Goal: Transaction & Acquisition: Purchase product/service

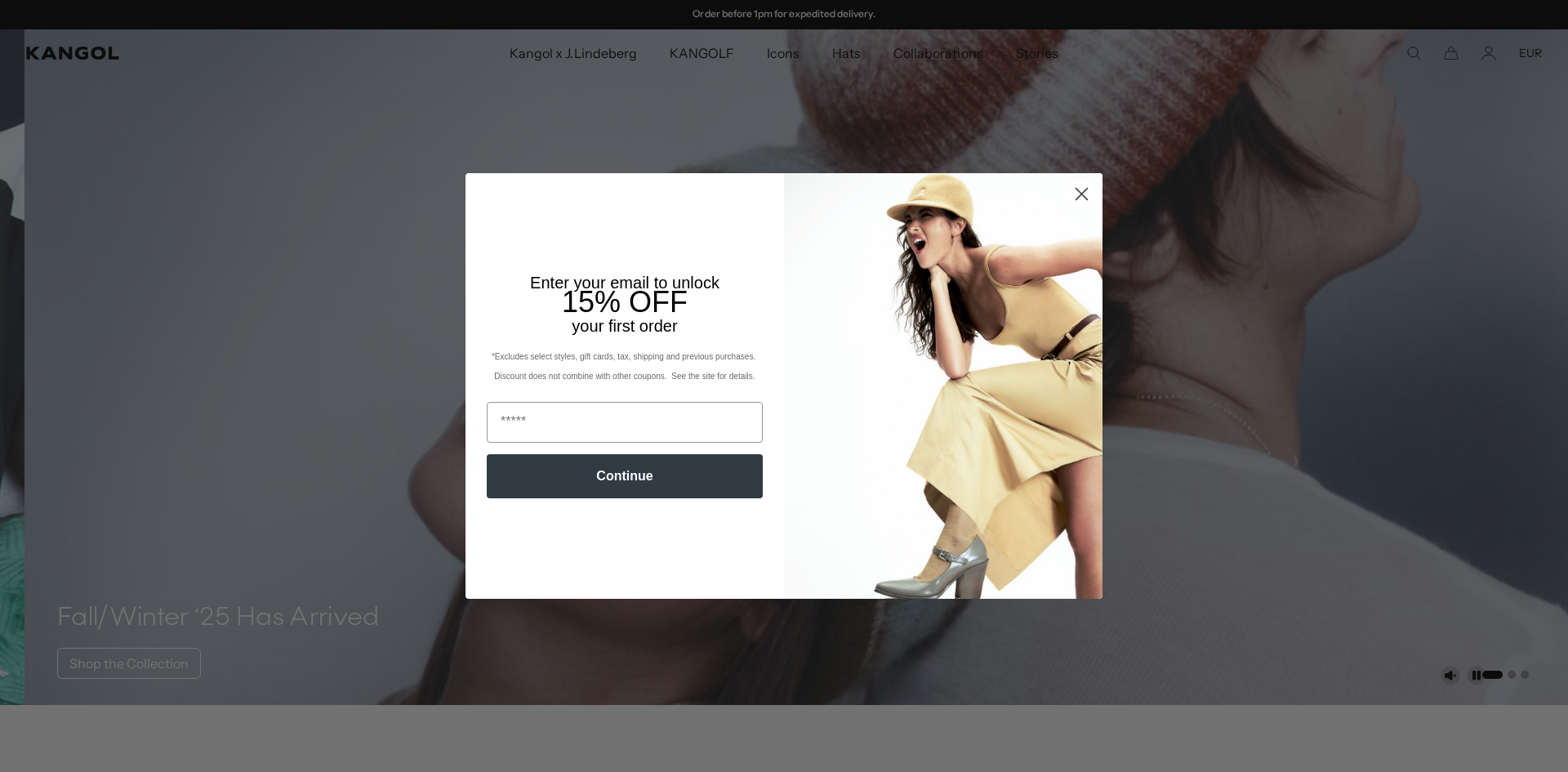
click at [1075, 188] on circle "Close dialog" at bounding box center [1082, 194] width 27 height 27
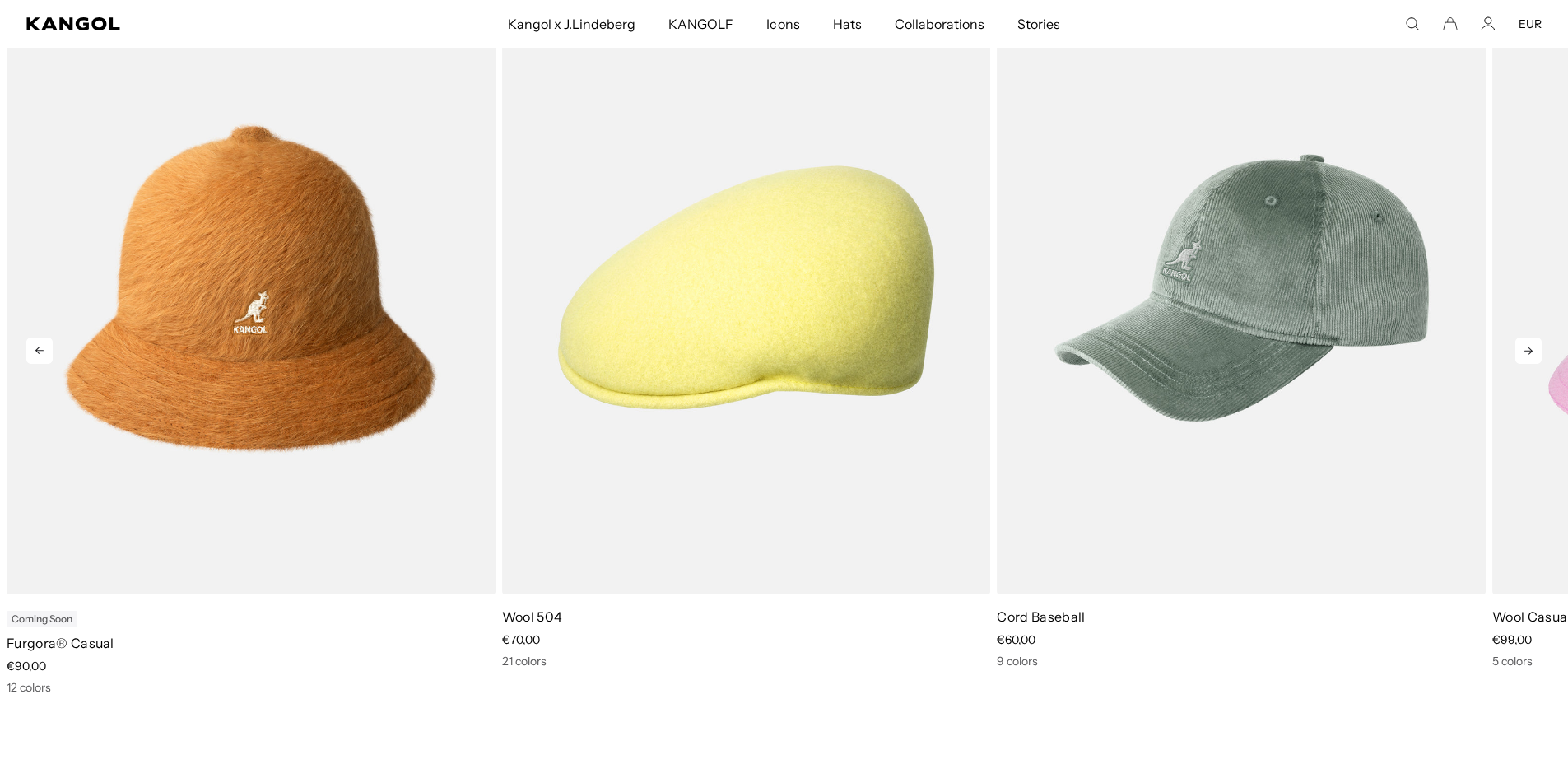
click at [1535, 347] on icon at bounding box center [1528, 351] width 27 height 27
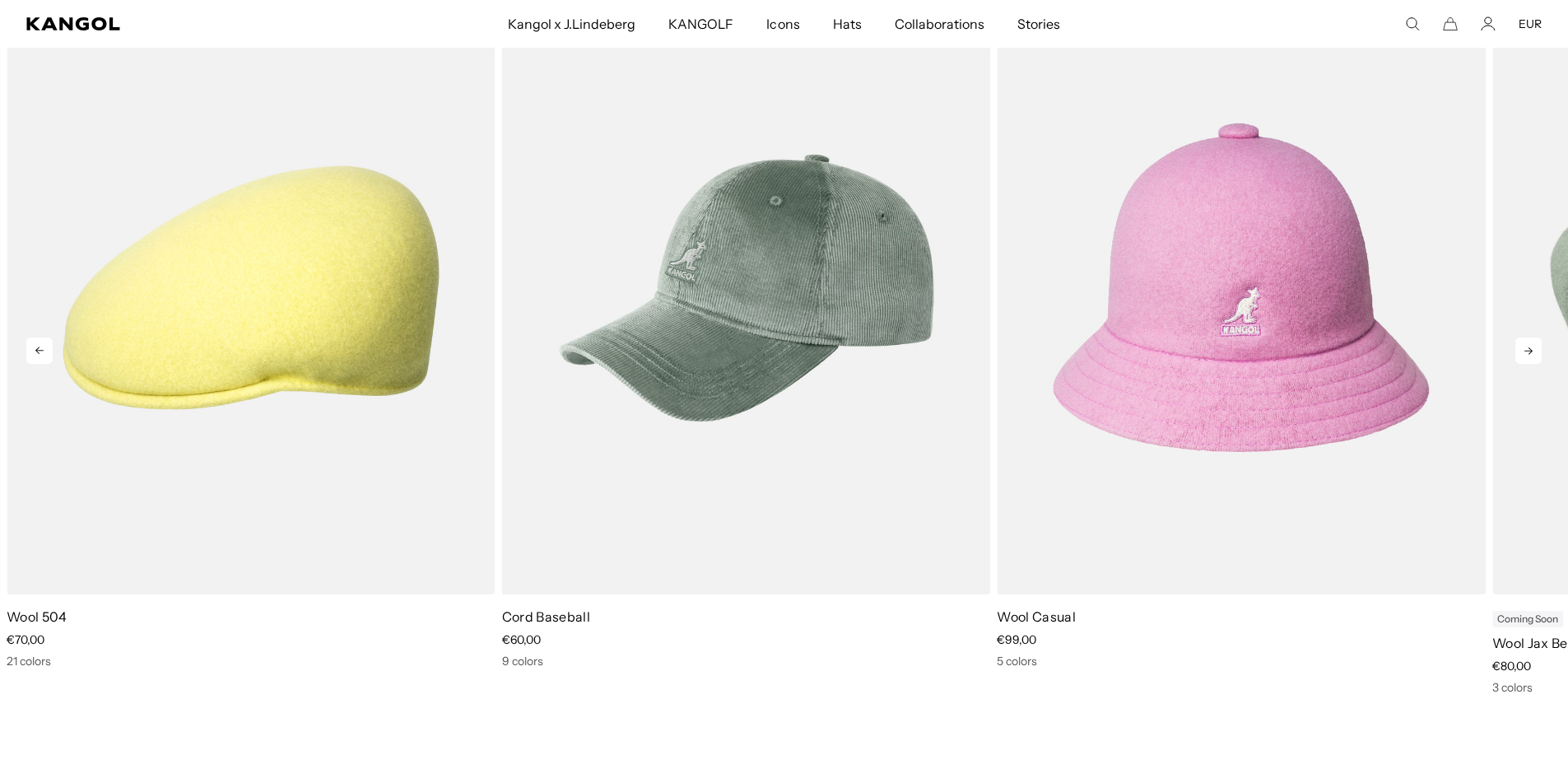
click at [1535, 347] on icon at bounding box center [1528, 351] width 27 height 27
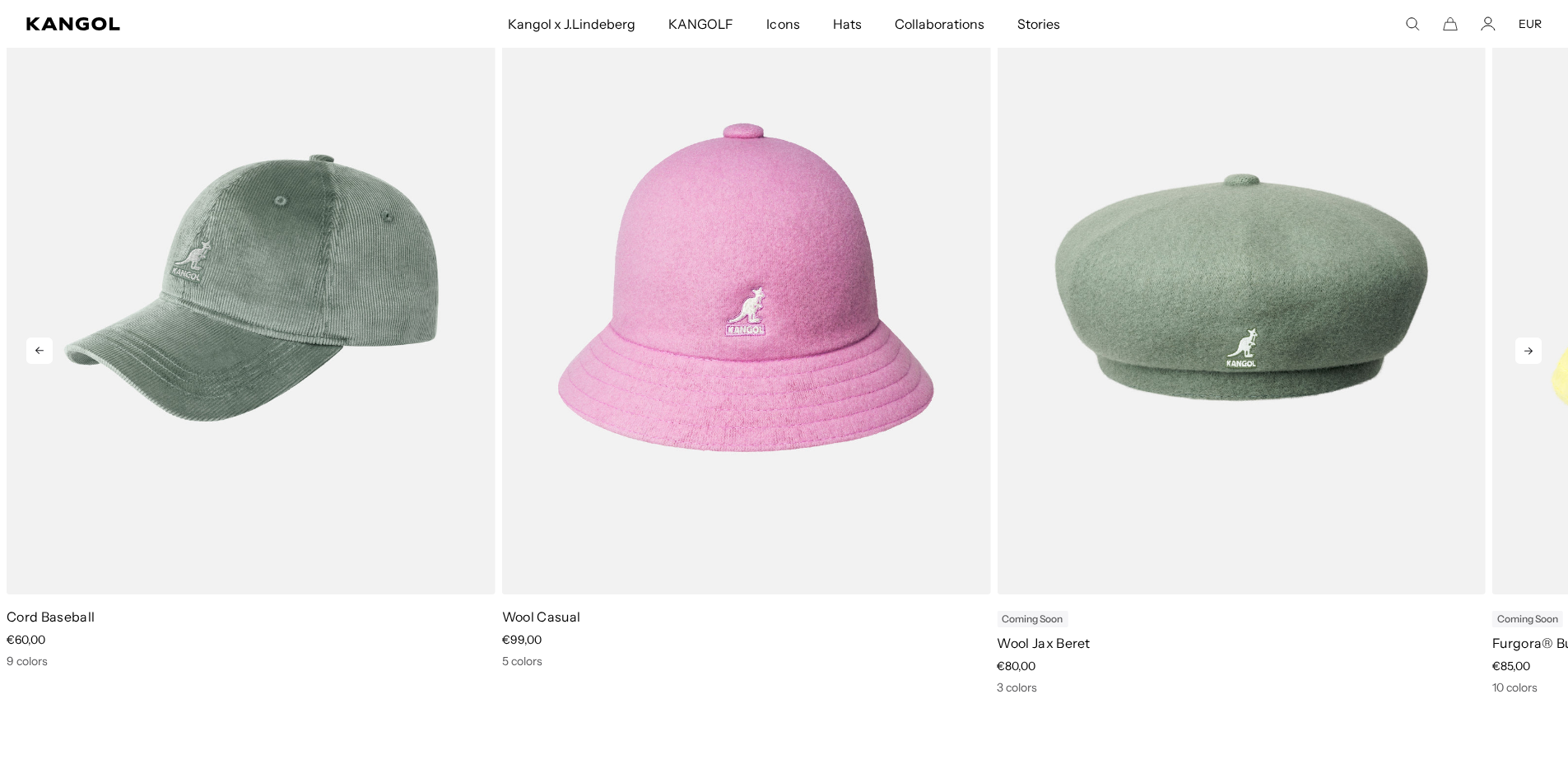
click at [1534, 347] on icon at bounding box center [1528, 351] width 27 height 27
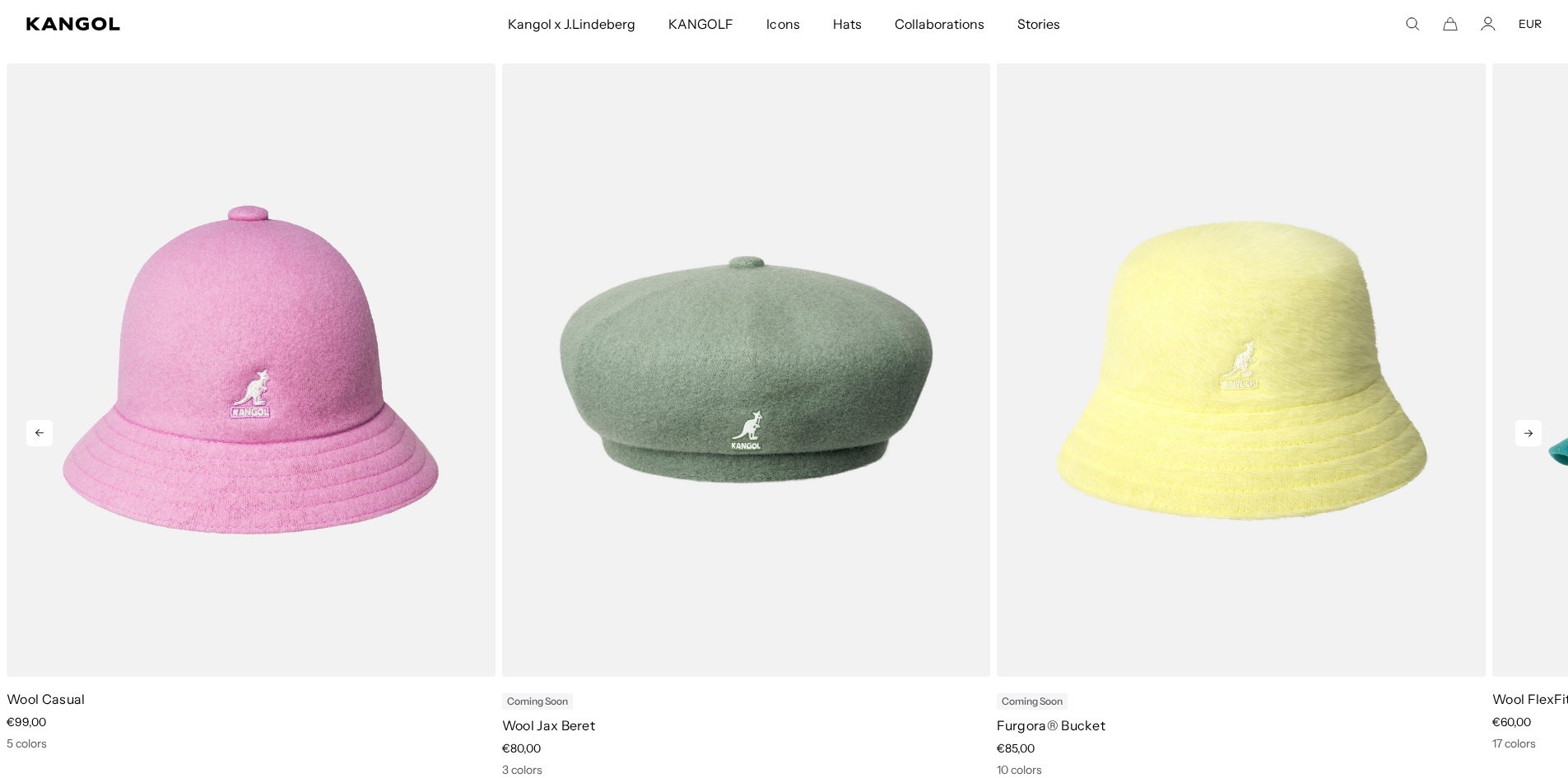
click at [1537, 430] on icon at bounding box center [1528, 432] width 27 height 27
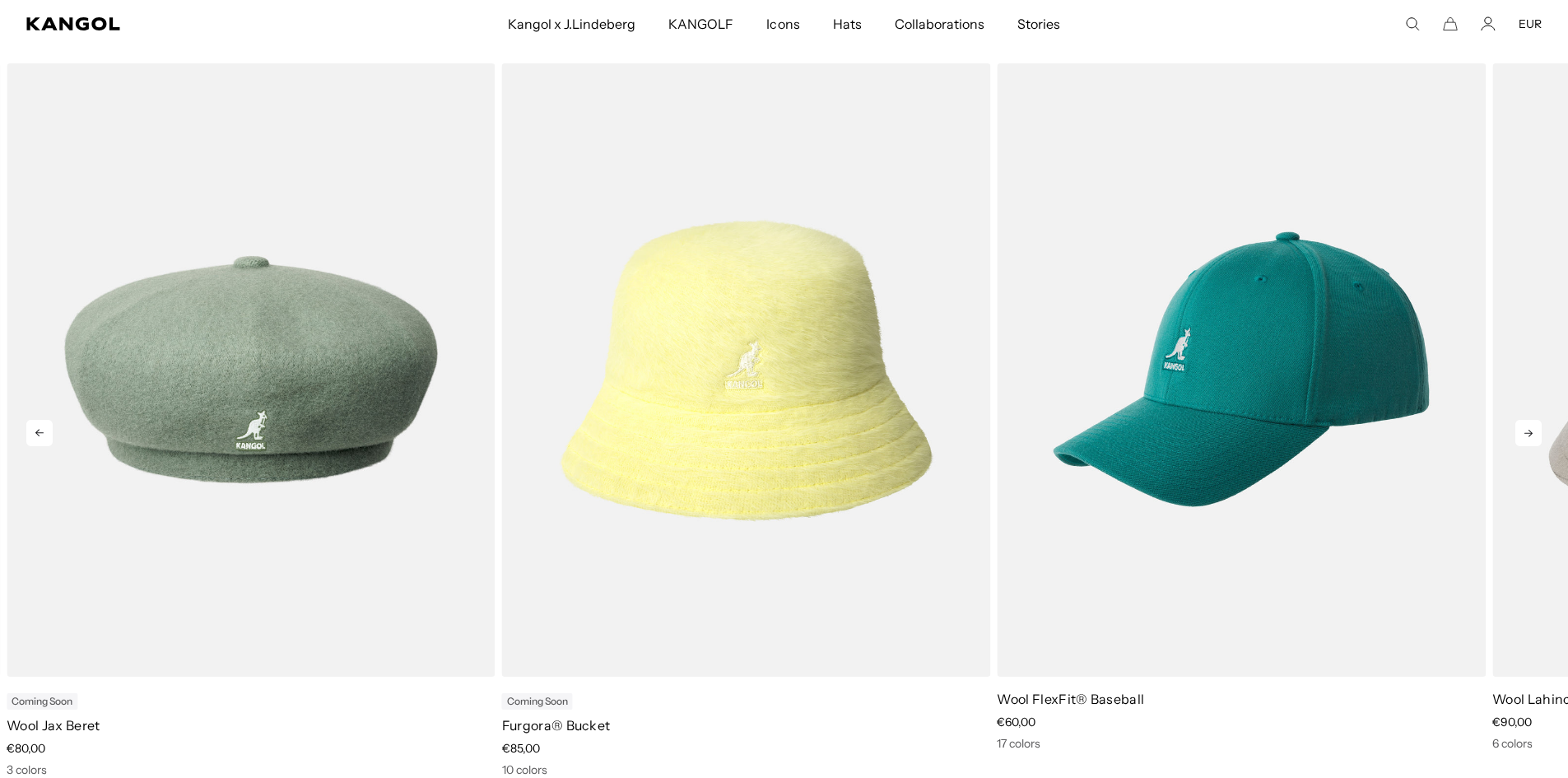
click at [1537, 430] on icon at bounding box center [1528, 432] width 27 height 27
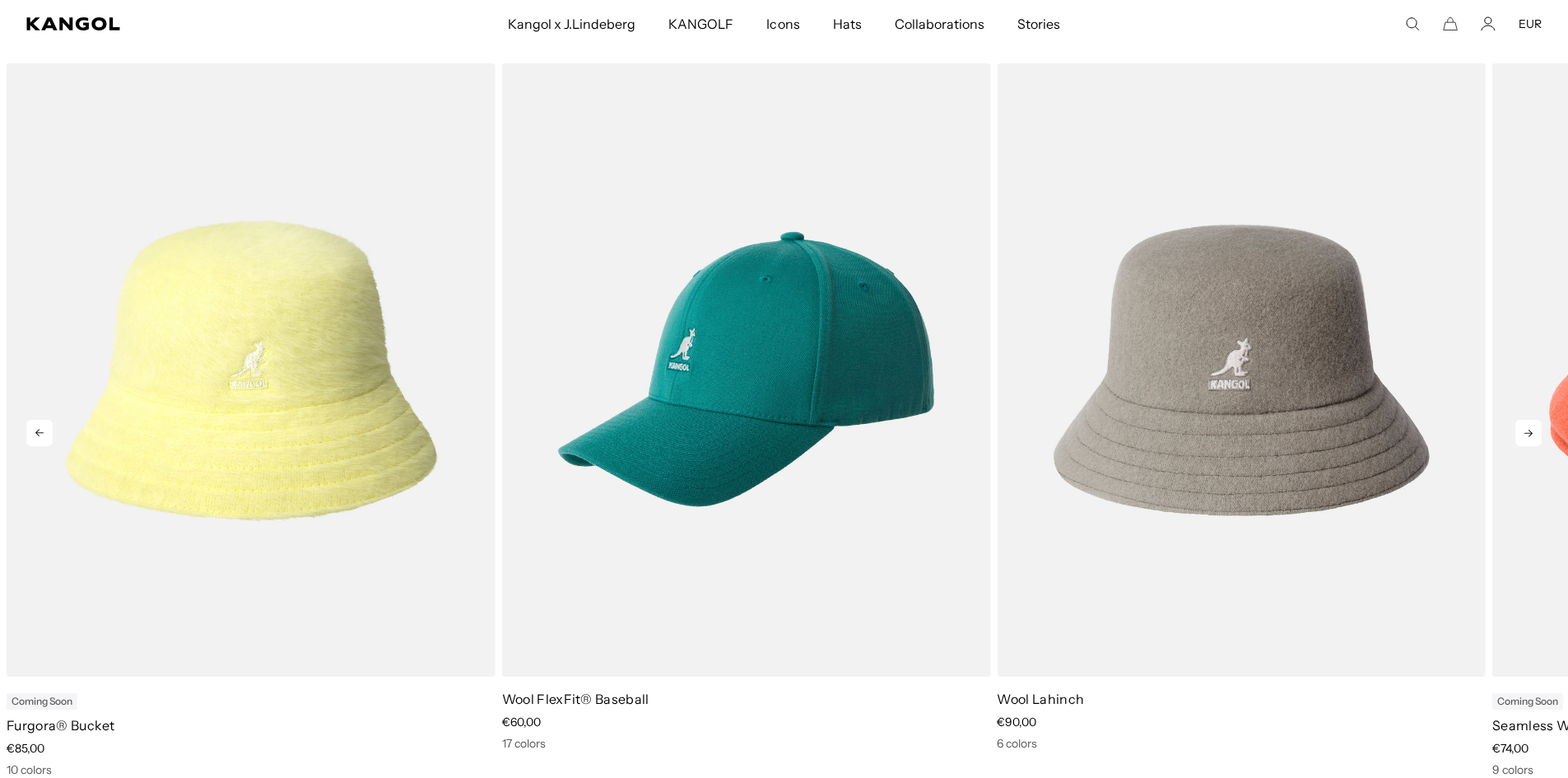
click at [1537, 430] on icon at bounding box center [1528, 432] width 27 height 27
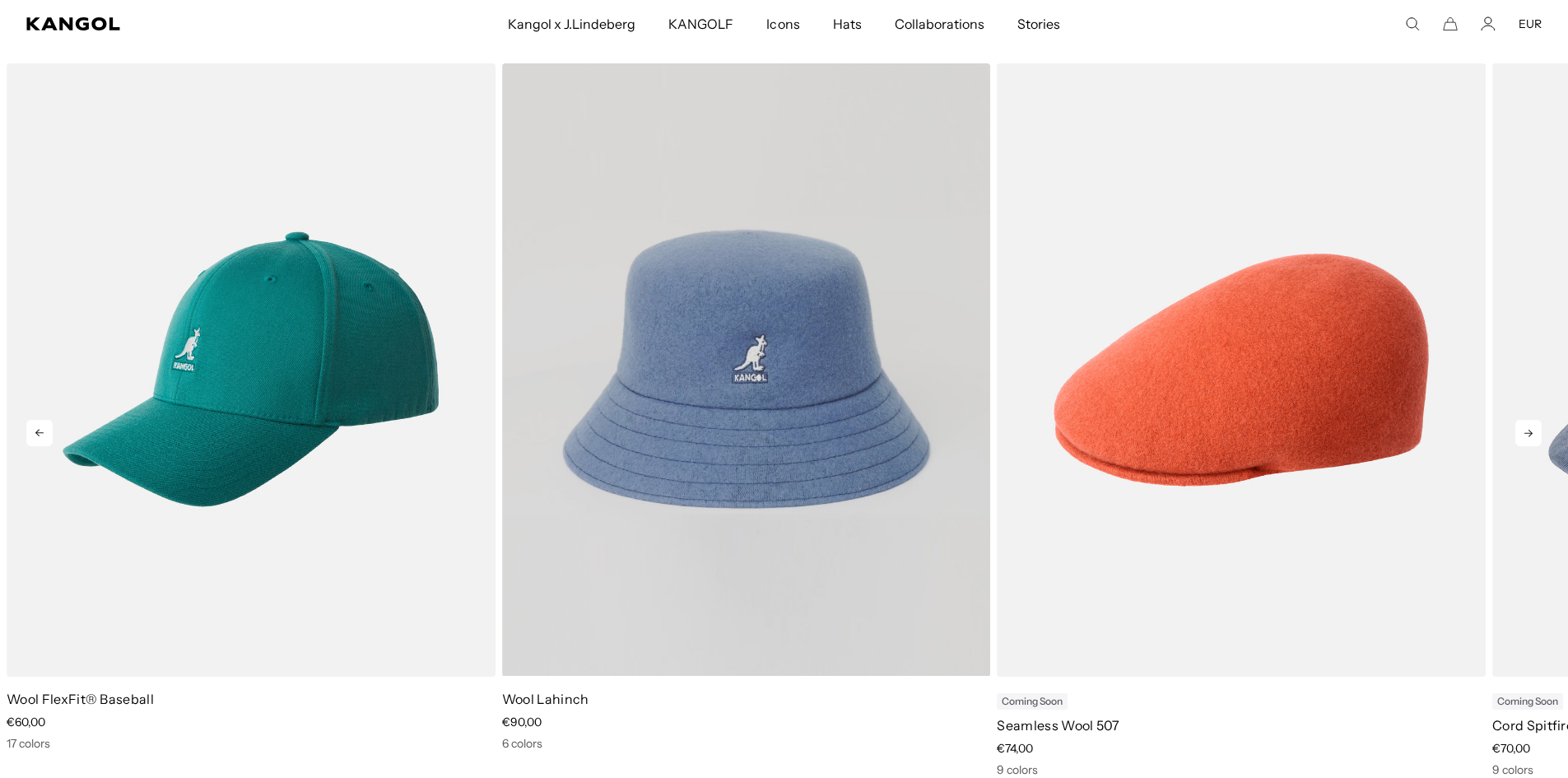
scroll to position [0, 339]
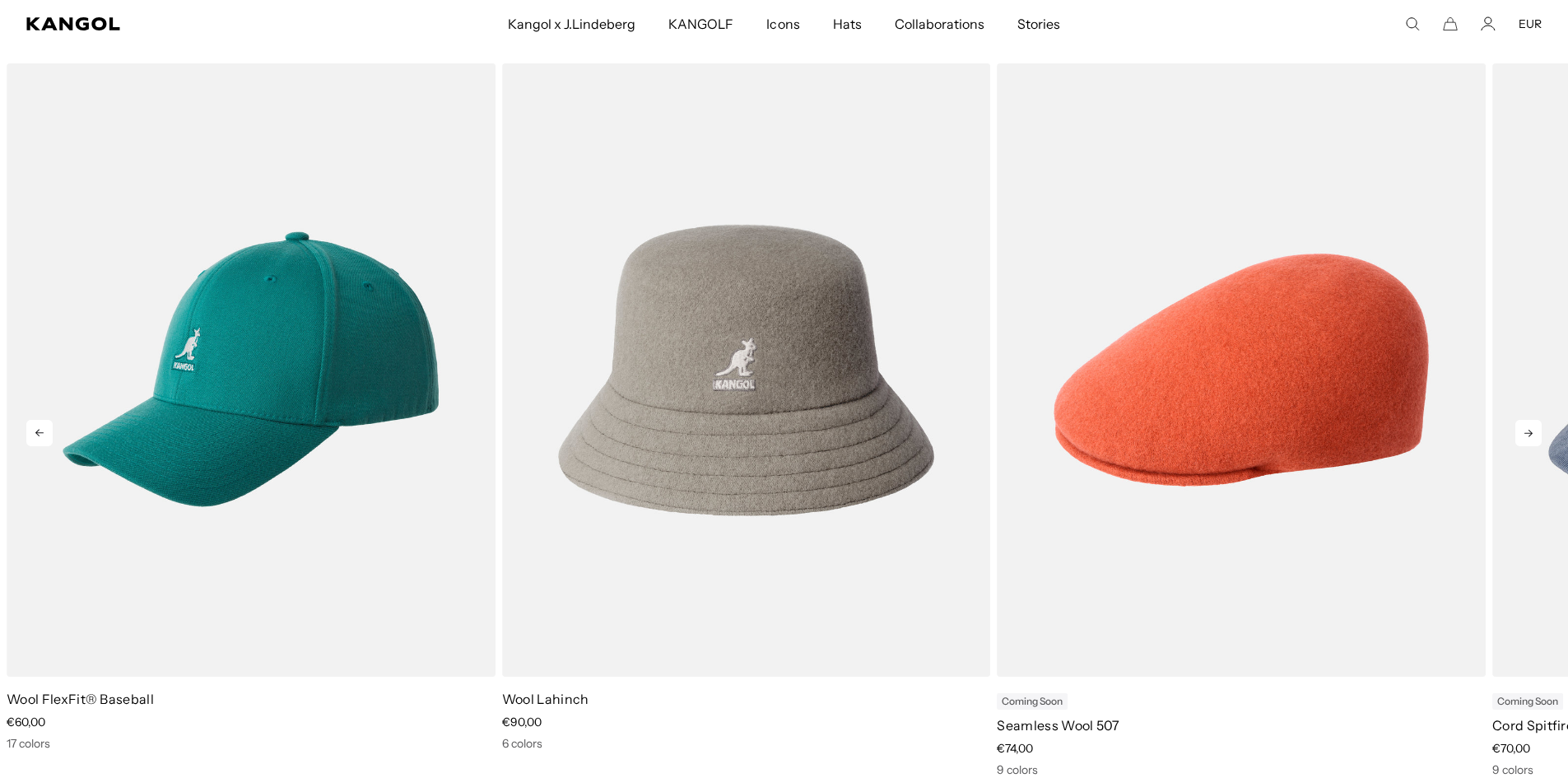
click at [1522, 428] on icon at bounding box center [1528, 432] width 27 height 27
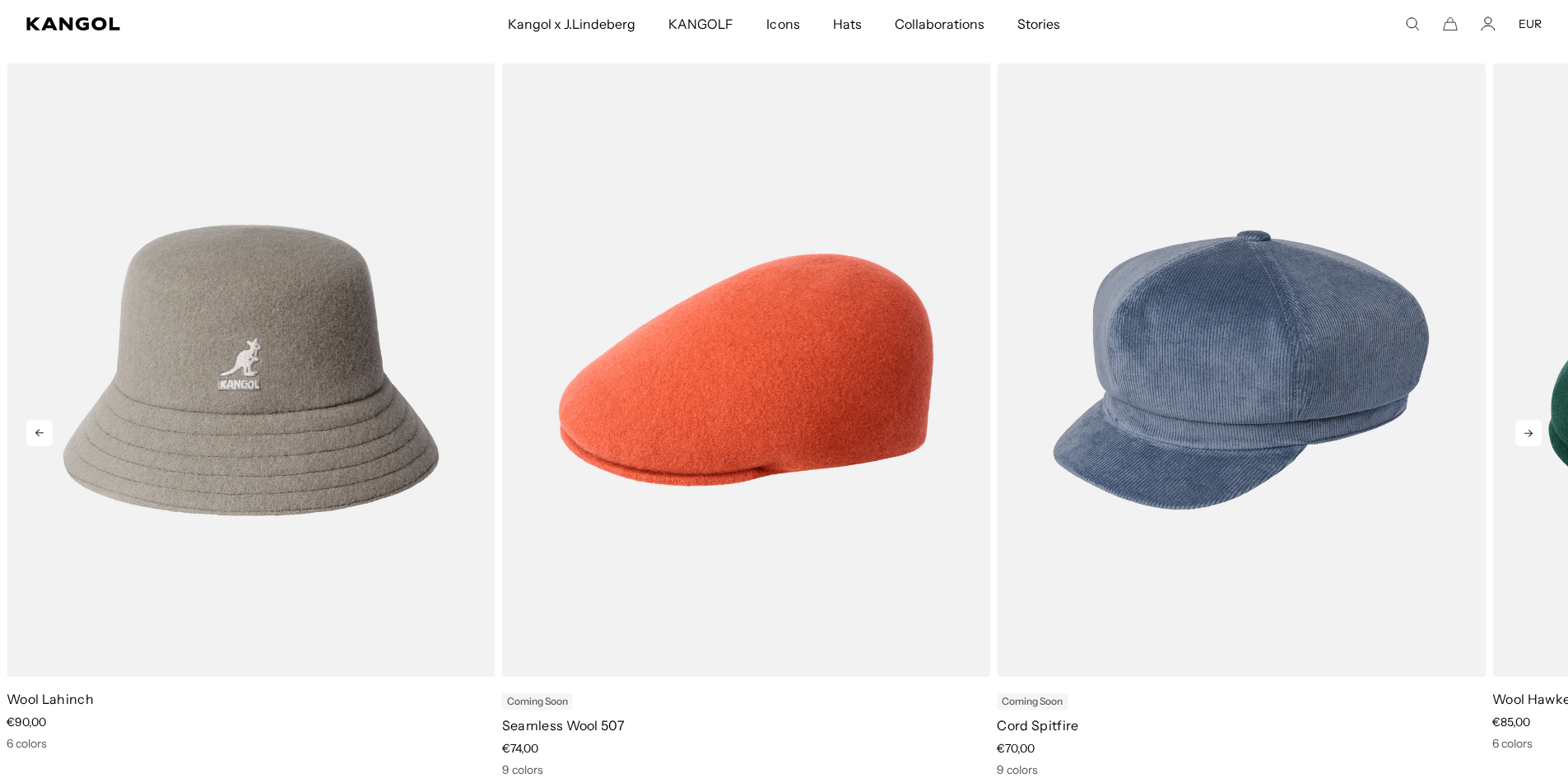
click at [1522, 428] on icon at bounding box center [1528, 432] width 27 height 27
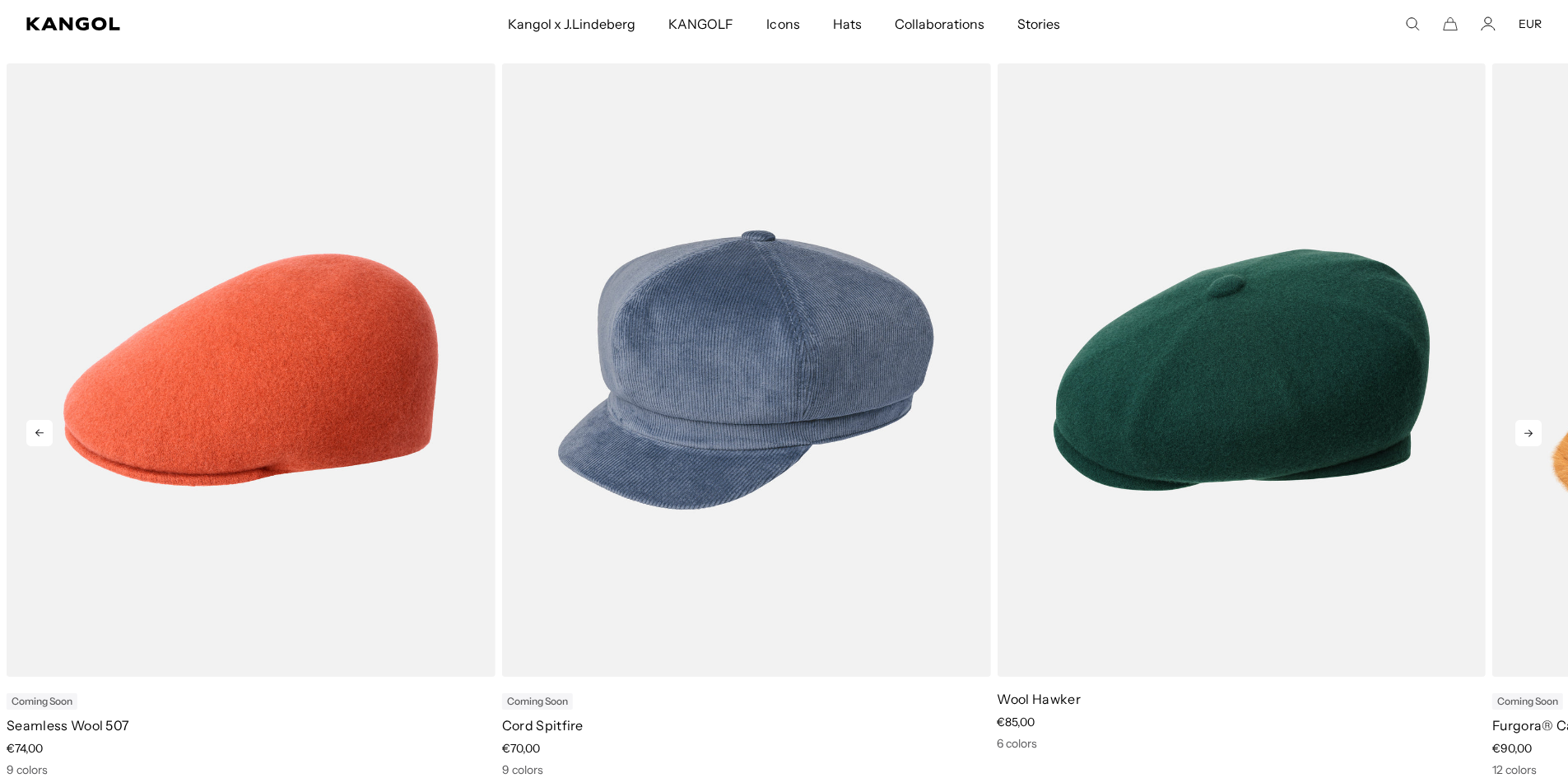
scroll to position [741, 0]
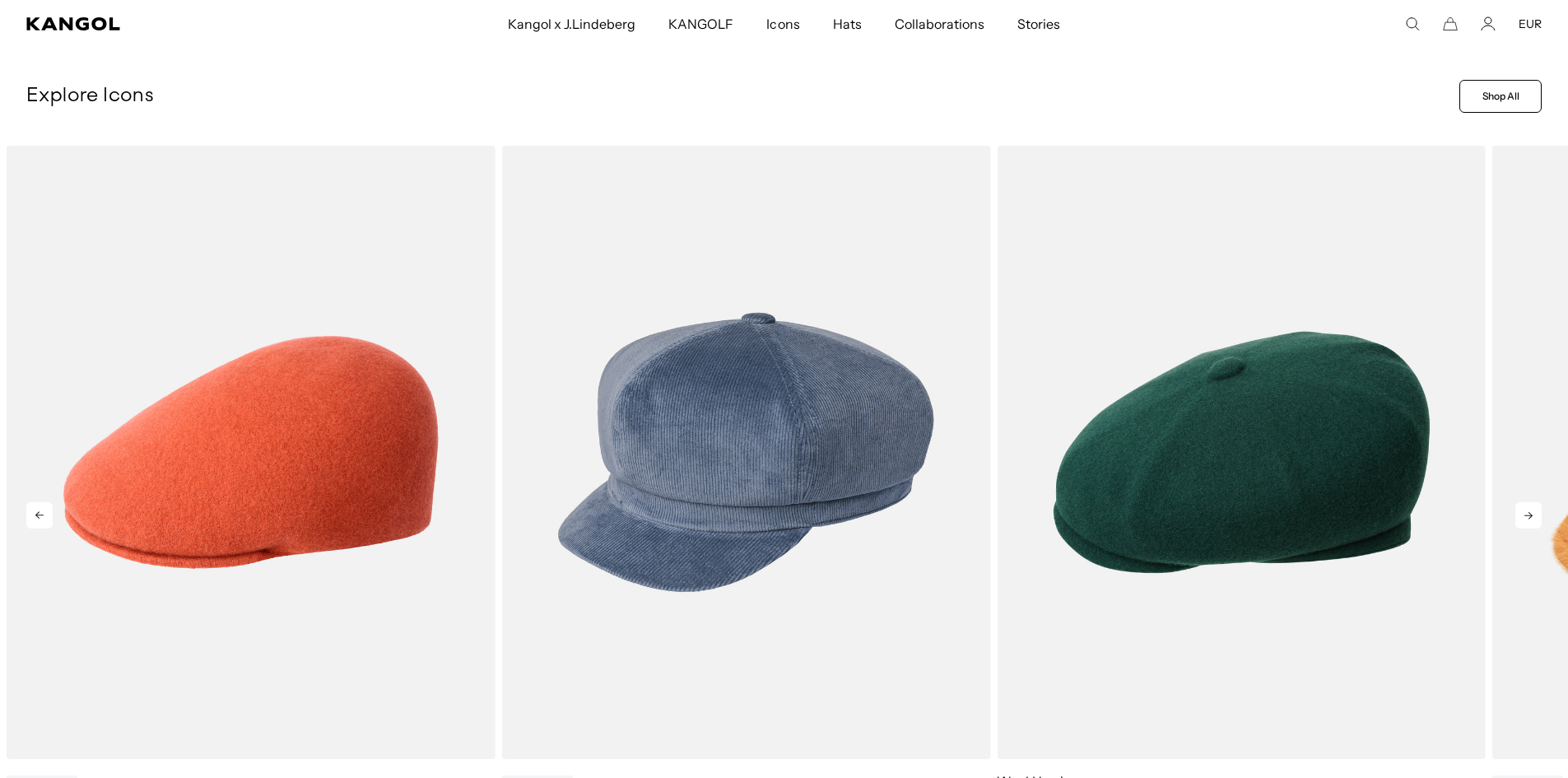
click at [0, 0] on video "Furgora® Casual" at bounding box center [0, 0] width 0 height 0
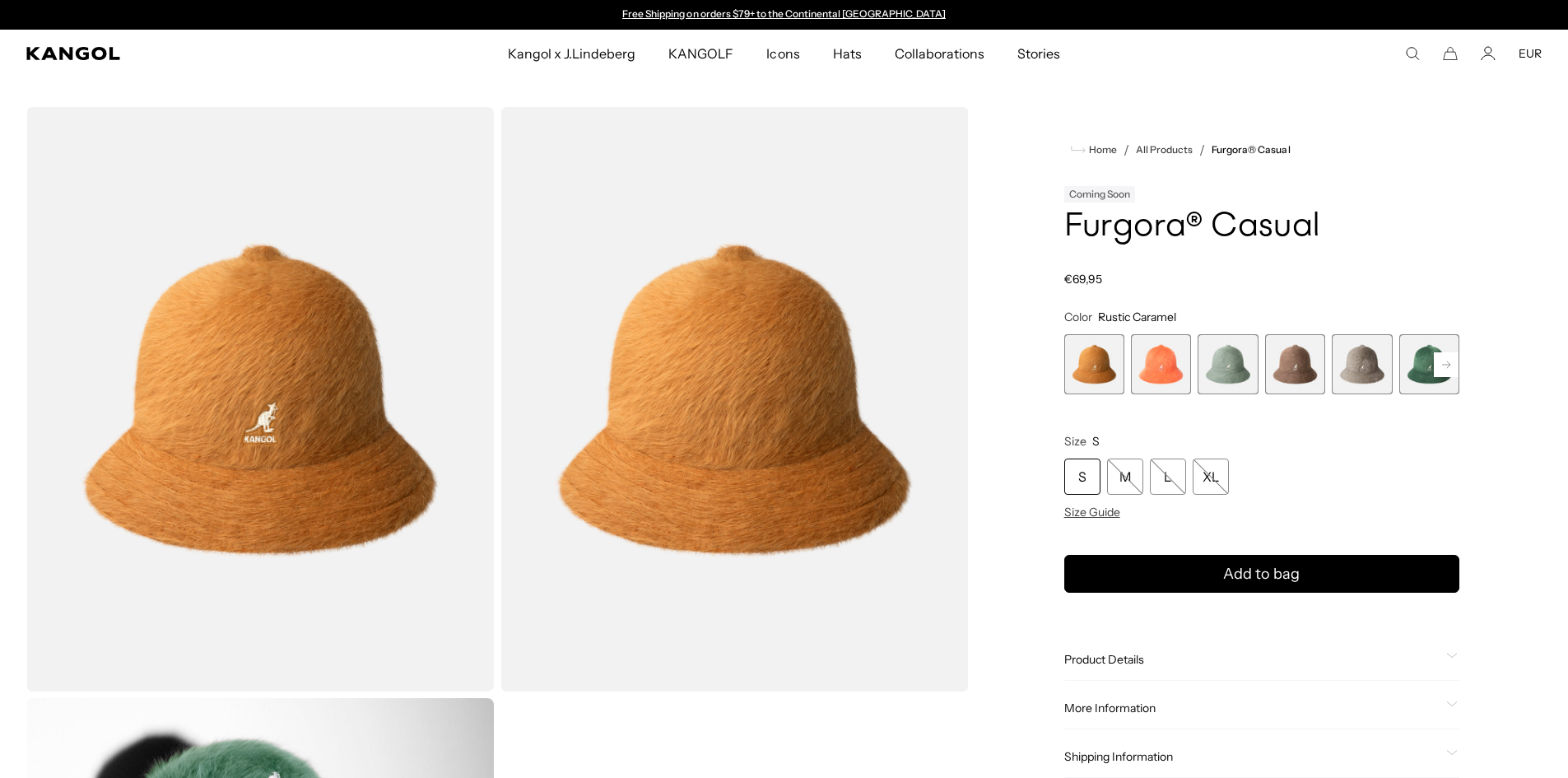
click at [1367, 353] on span "5 of 12" at bounding box center [1361, 363] width 60 height 60
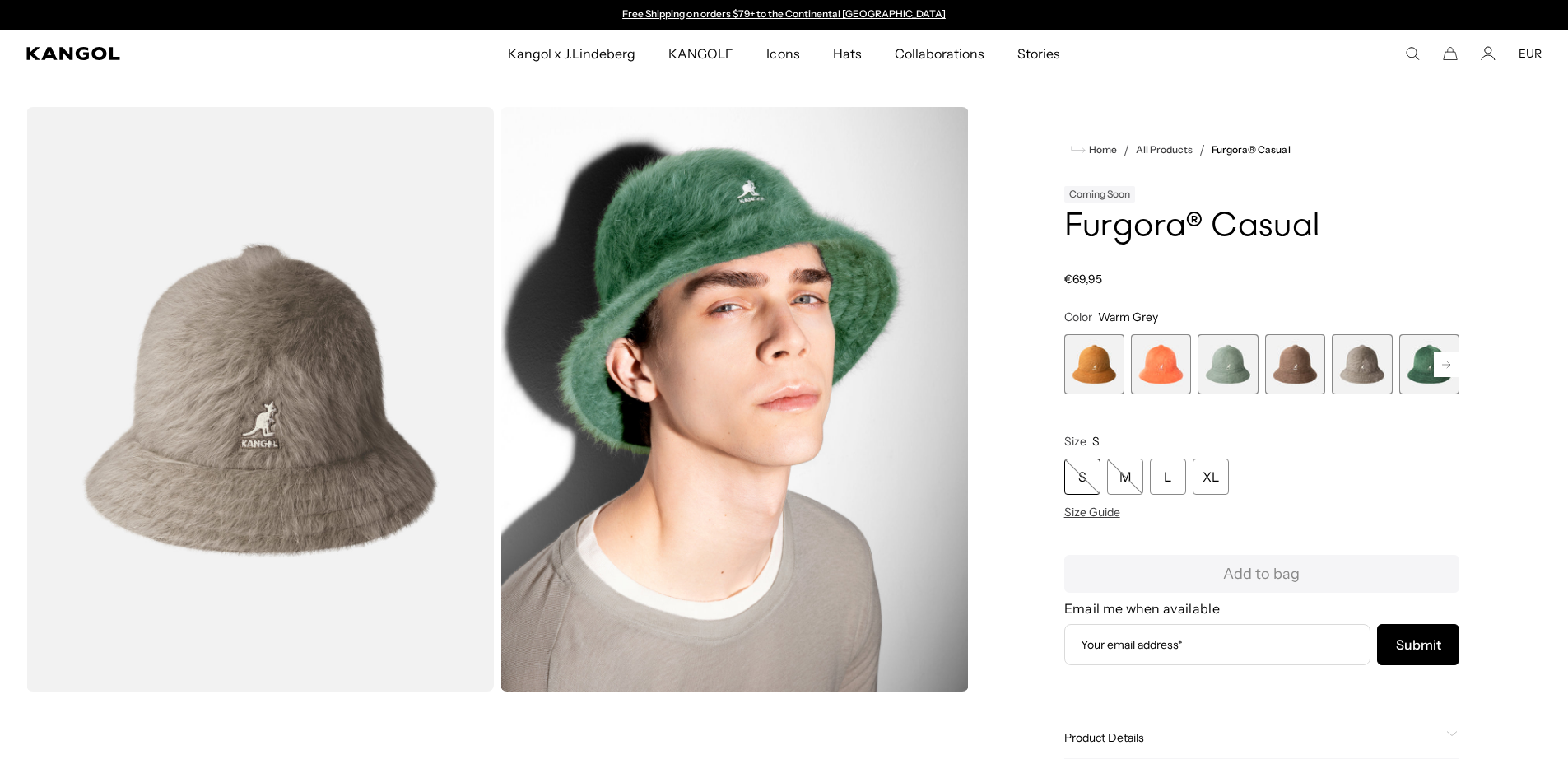
click at [1367, 354] on span "5 of 12" at bounding box center [1361, 363] width 60 height 60
click at [1173, 476] on div "L" at bounding box center [1167, 476] width 36 height 36
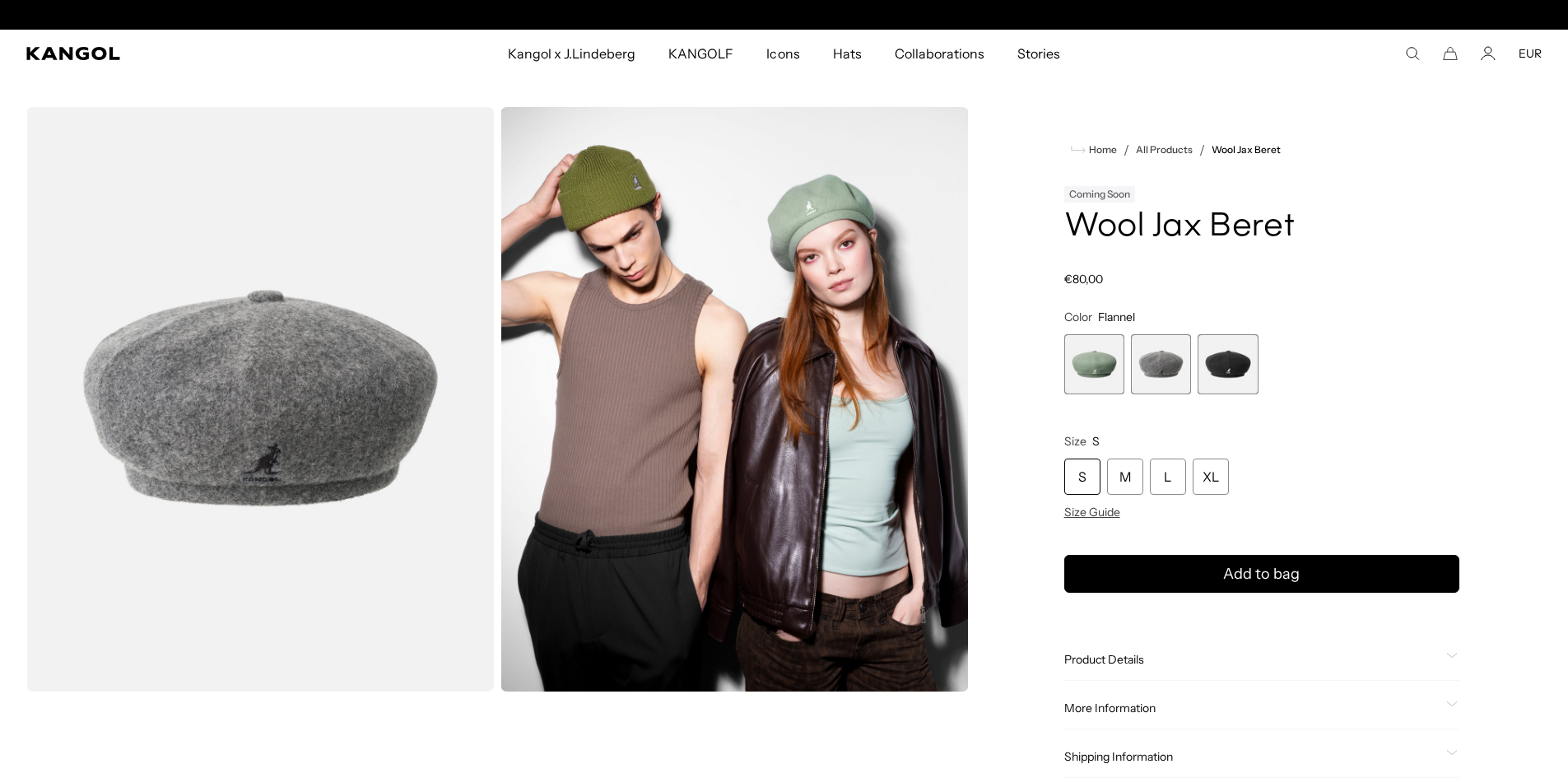
scroll to position [0, 339]
click at [1238, 350] on span "3 of 3" at bounding box center [1227, 363] width 60 height 60
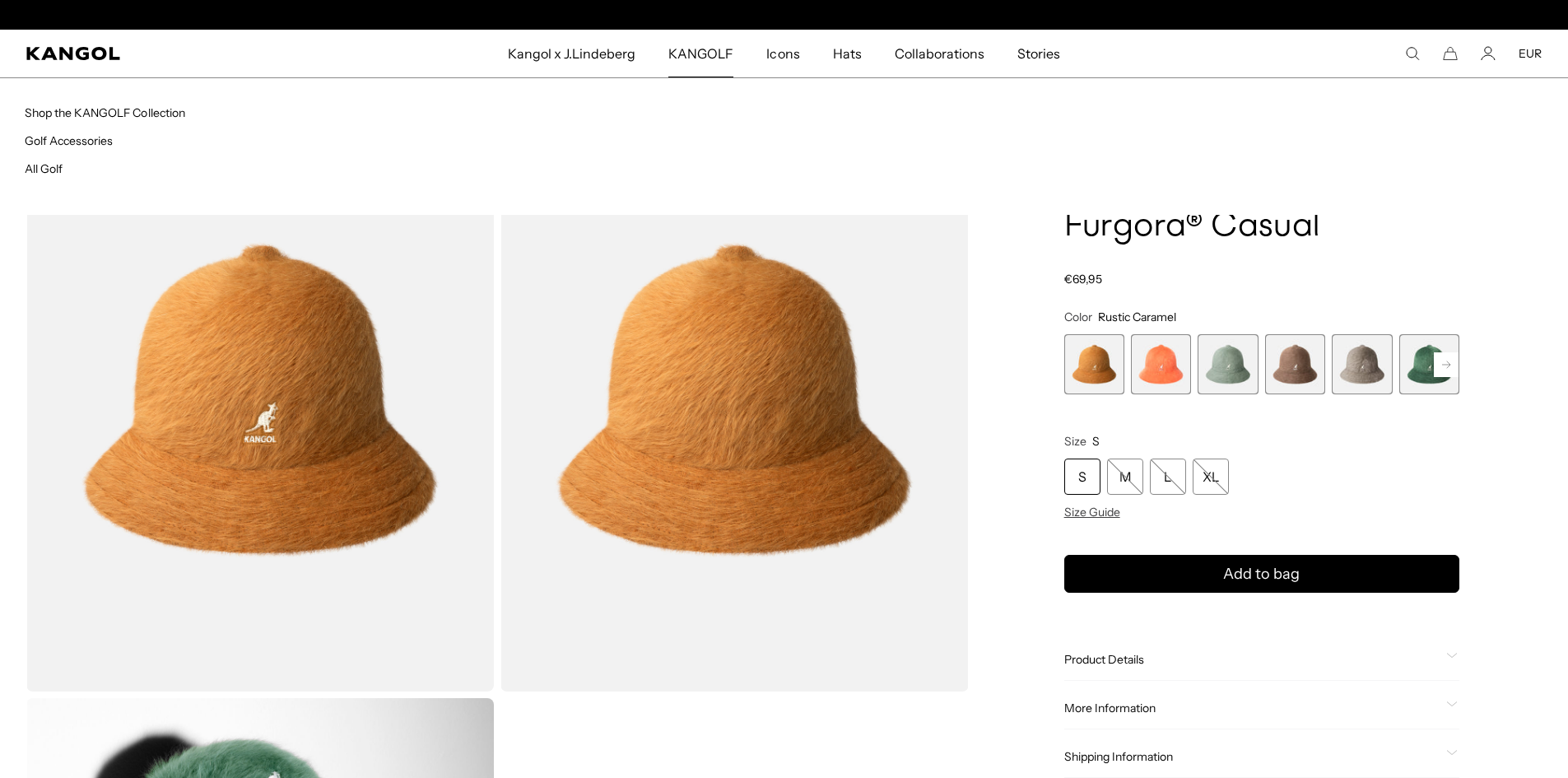
scroll to position [0, 339]
click at [138, 112] on link "Shop the KANGOLF Collection" at bounding box center [104, 112] width 161 height 15
